Goal: Navigation & Orientation: Go to known website

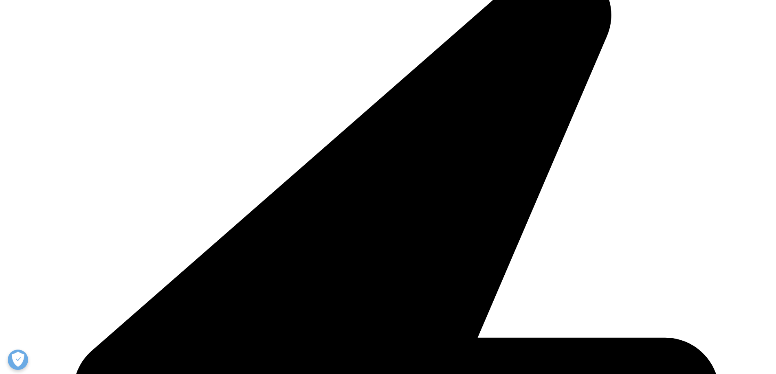
scroll to position [81, 0]
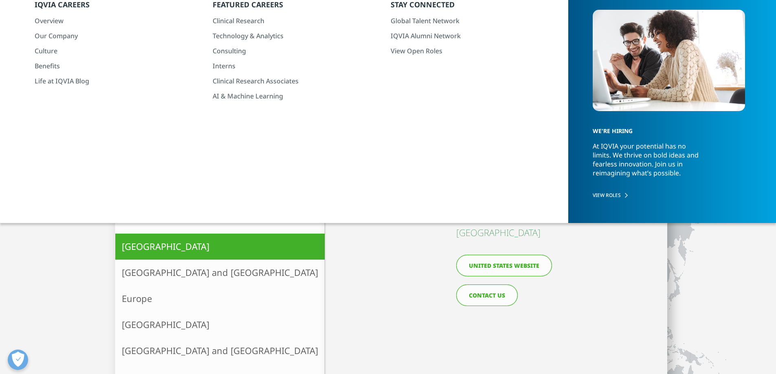
click at [480, 263] on link "United States website" at bounding box center [504, 266] width 96 height 22
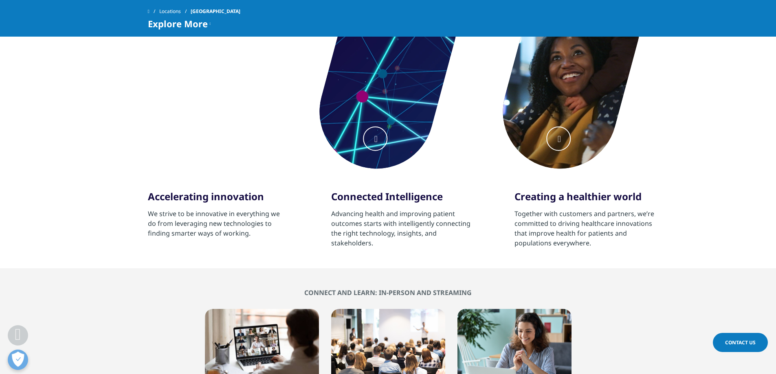
scroll to position [79, 0]
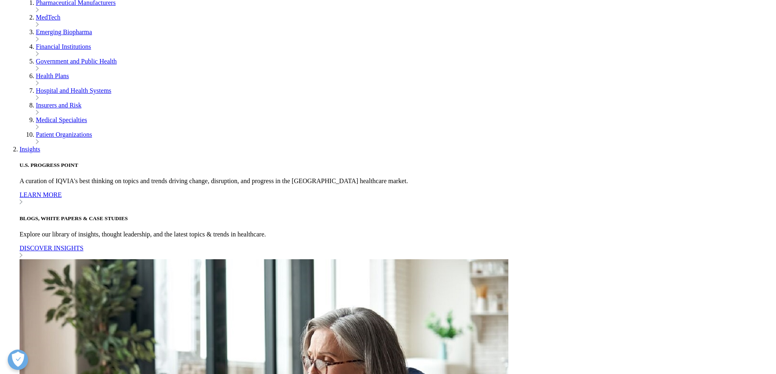
scroll to position [244, 0]
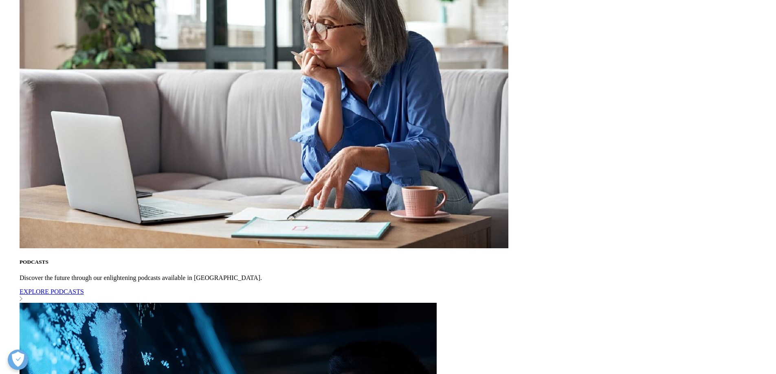
scroll to position [896, 0]
